Goal: Find specific page/section

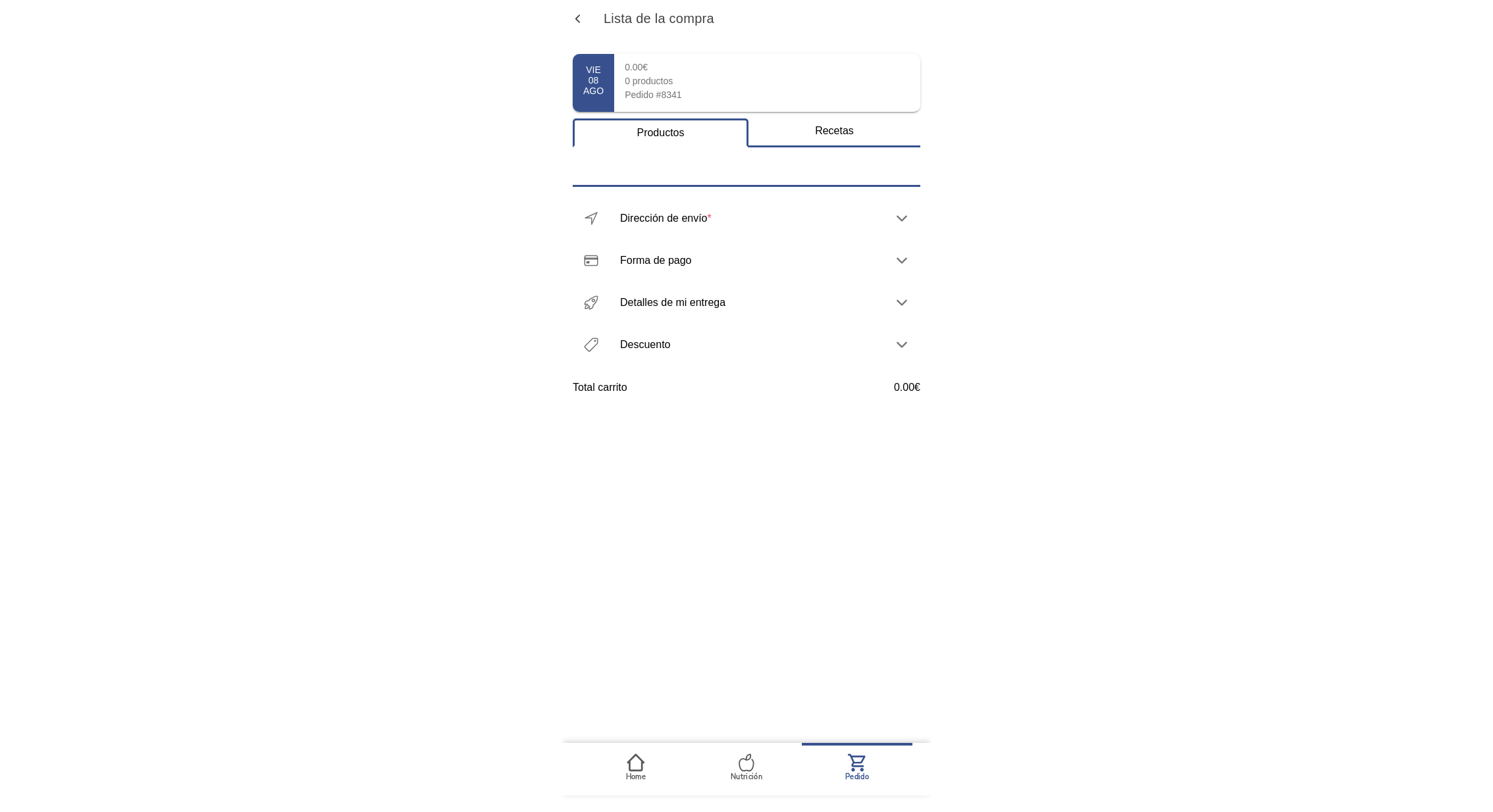
click at [576, 21] on span "button" at bounding box center [578, 19] width 13 height 13
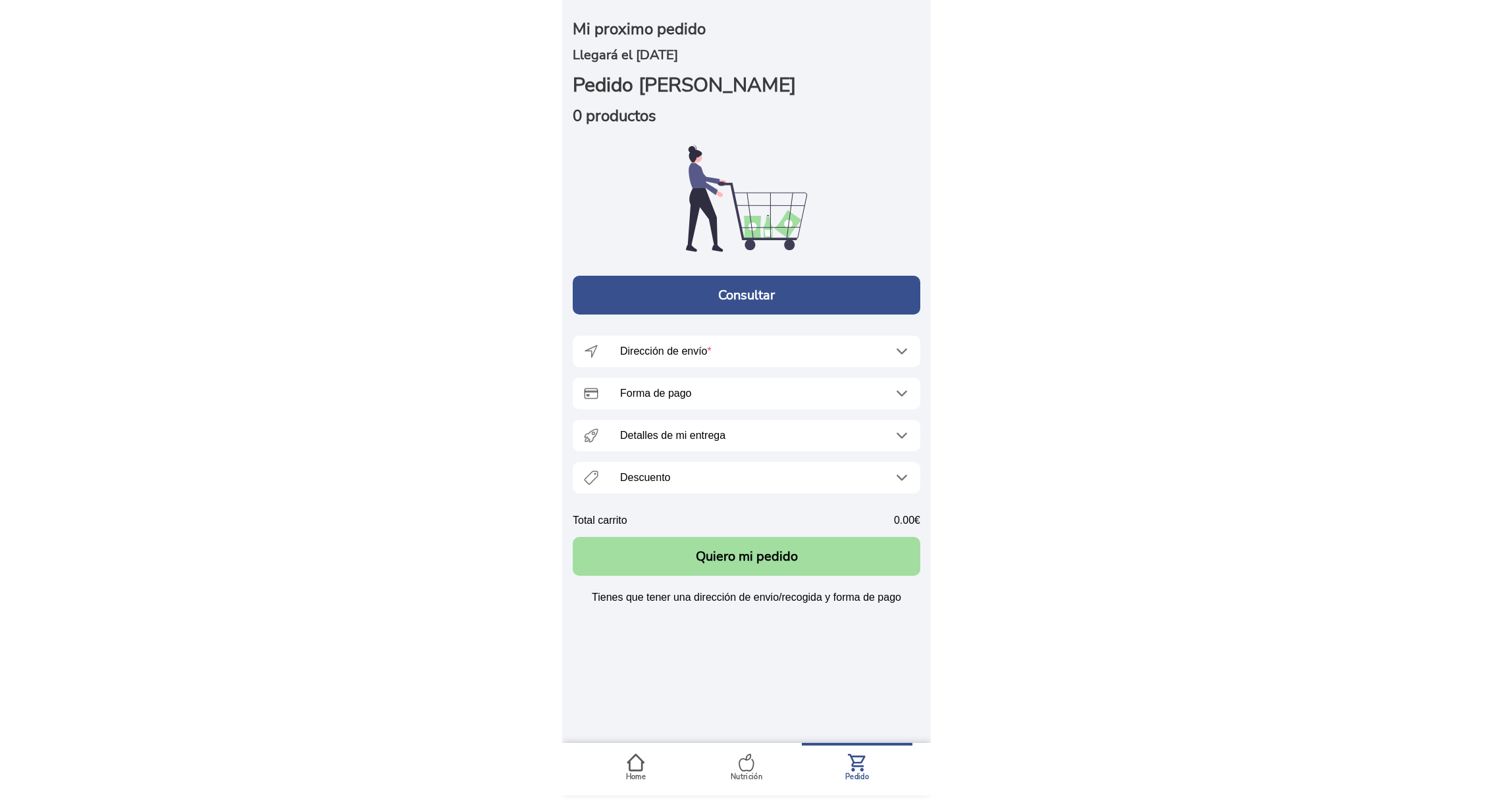
click at [637, 768] on icon at bounding box center [636, 762] width 19 height 19
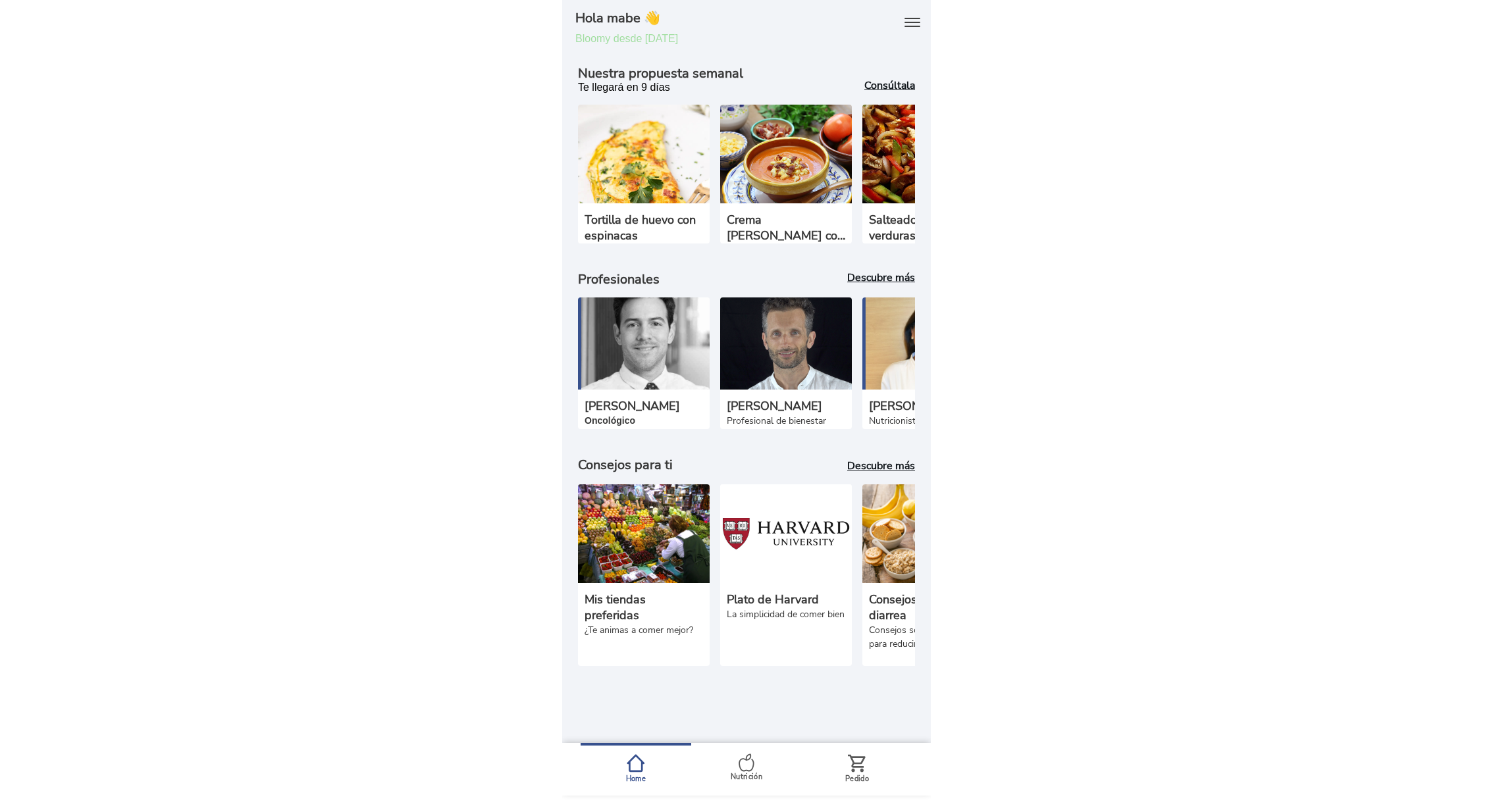
click at [891, 84] on b "Consúltala" at bounding box center [889, 85] width 51 height 14
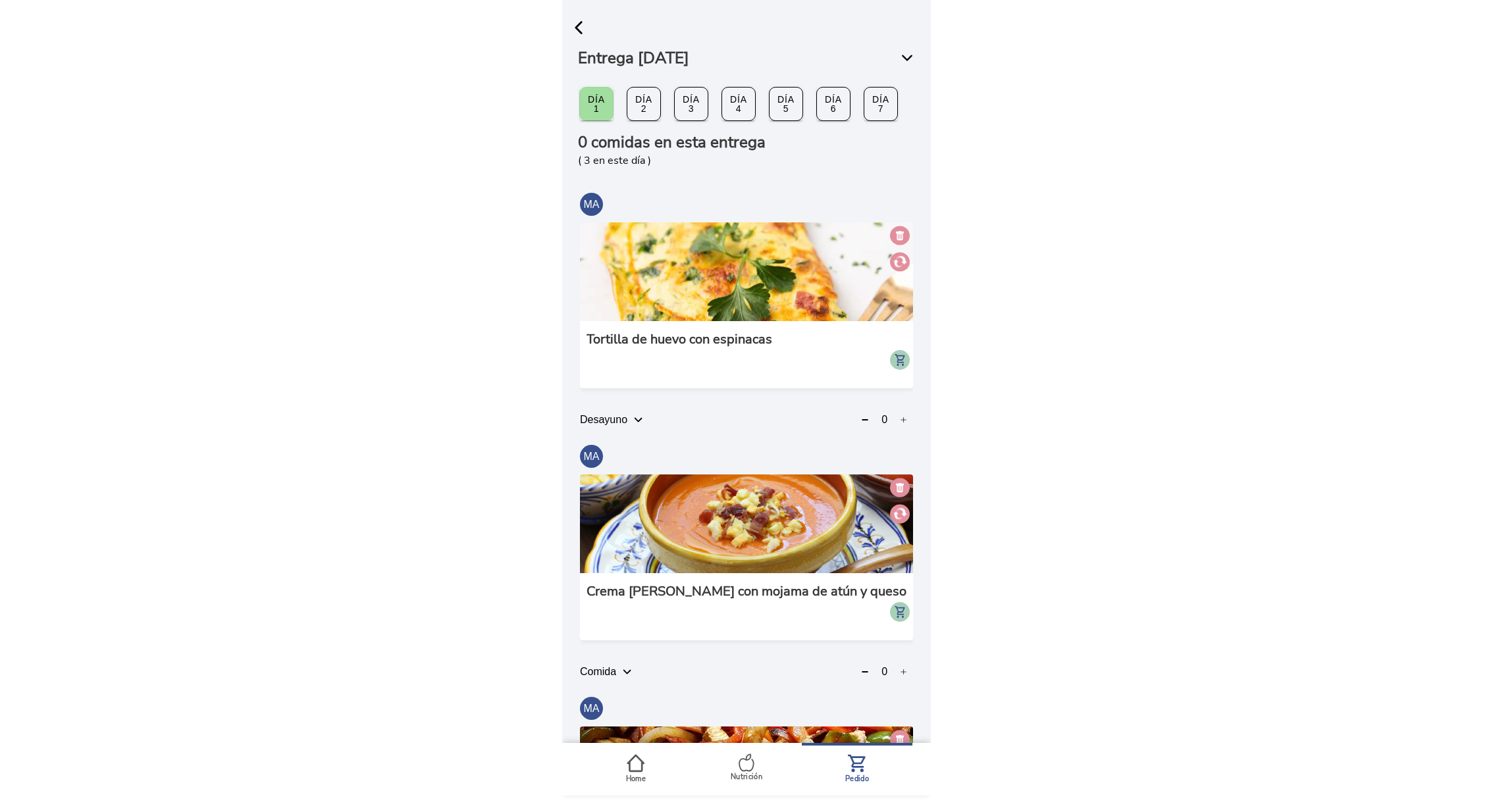
click at [584, 31] on span "button" at bounding box center [579, 27] width 20 height 20
